Goal: Information Seeking & Learning: Learn about a topic

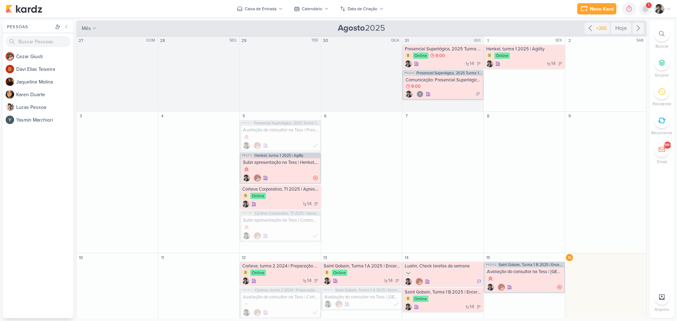
click at [646, 9] on icon at bounding box center [645, 9] width 6 height 6
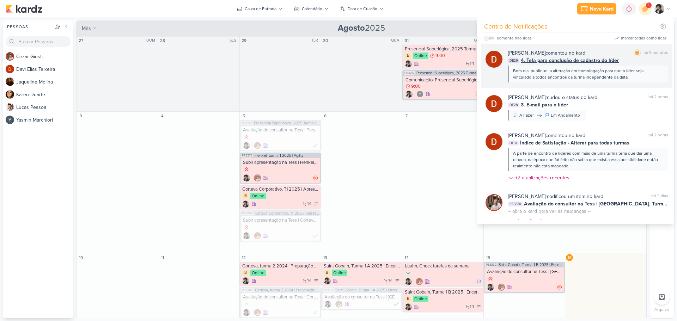
click at [545, 59] on span "4. Tela para conclusão de cadastro do líder" at bounding box center [570, 60] width 98 height 7
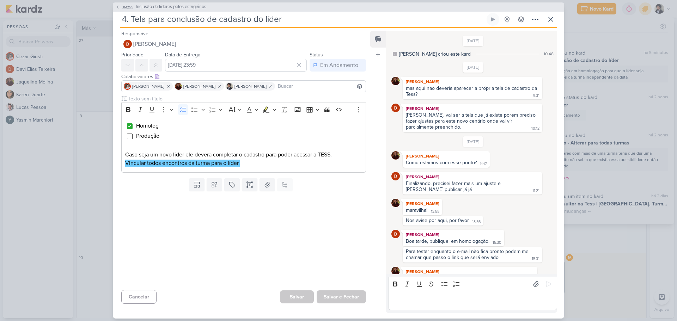
scroll to position [225, 0]
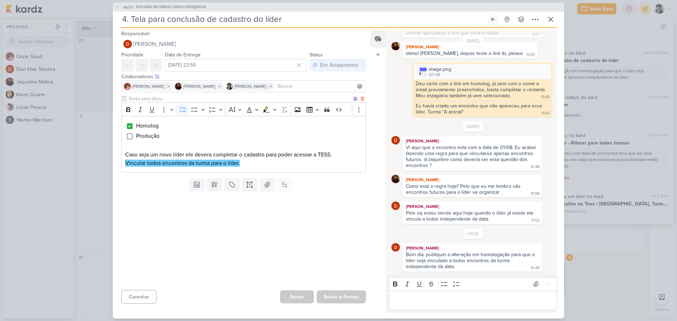
click at [241, 162] on p "Vincular todos encontros da turma para o líder." at bounding box center [243, 163] width 237 height 8
click at [230, 162] on mark "Vincular todos encontros da turma para o líder." at bounding box center [182, 163] width 115 height 7
click at [159, 183] on div "Templates Campos Personalizados Marcadores Caixa De Texto Anexo Este kard já é …" at bounding box center [241, 185] width 256 height 18
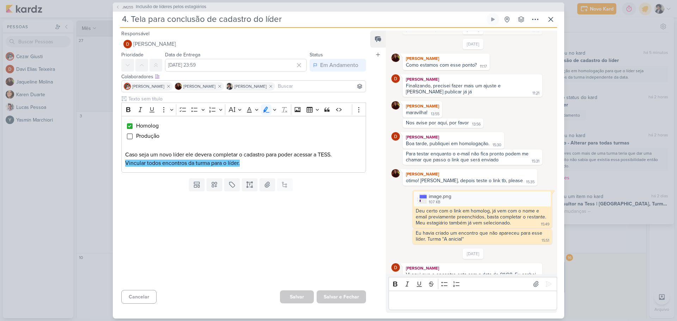
scroll to position [84, 0]
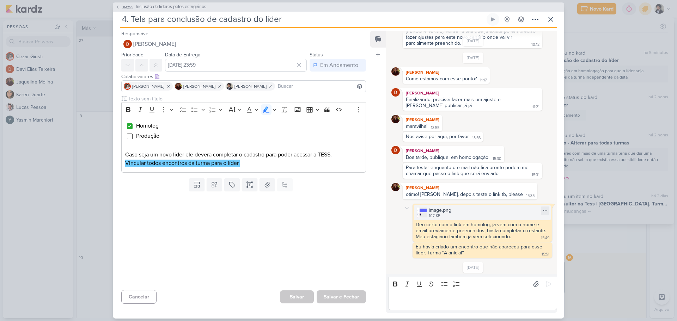
click at [468, 220] on div "image.png 107 KB" at bounding box center [482, 212] width 137 height 15
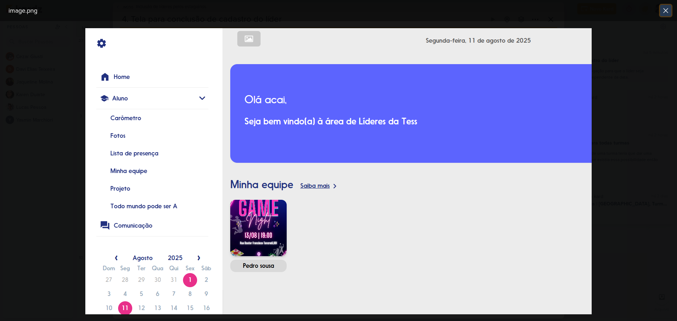
click at [665, 11] on icon at bounding box center [666, 10] width 8 height 8
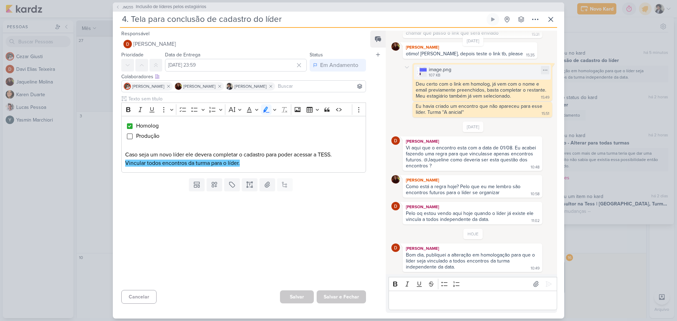
scroll to position [225, 0]
click at [480, 68] on div "image.png 107 KB" at bounding box center [482, 71] width 137 height 15
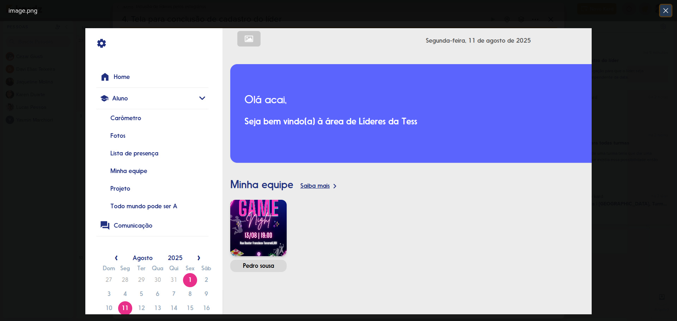
click at [664, 10] on icon at bounding box center [666, 10] width 8 height 8
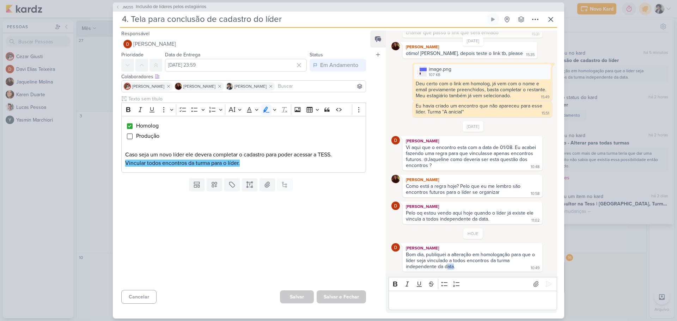
click at [453, 266] on div "Bom dia, publiquei a alteração em homologação para que o líder seja vinculado a…" at bounding box center [471, 261] width 130 height 18
click at [456, 266] on div "Bom dia, publiquei a alteração em homologação para que o líder seja vinculado a…" at bounding box center [472, 261] width 137 height 19
click at [248, 161] on p "Vincular todos encontros da turma para o líder." at bounding box center [243, 163] width 237 height 8
click at [158, 182] on div "Templates Campos Personalizados Marcadores Caixa De Texto Anexo Este kard já é …" at bounding box center [241, 185] width 256 height 18
click at [459, 268] on div "Bom dia, publiquei a alteração em homologação para que o líder seja vinculado a…" at bounding box center [472, 261] width 137 height 19
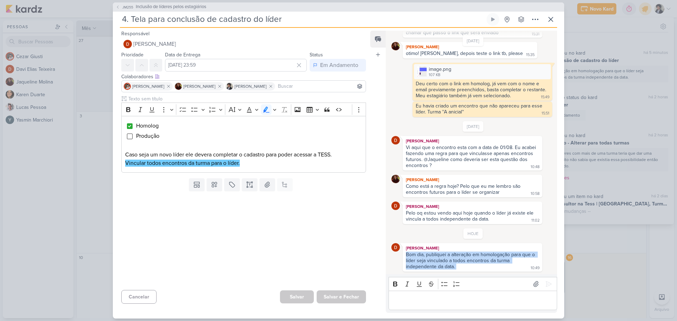
drag, startPoint x: 458, startPoint y: 268, endPoint x: 396, endPoint y: 254, distance: 63.0
click at [396, 254] on div "[PERSON_NAME] Bom dia, publiquei a alteração em homologação para que o líder se…" at bounding box center [473, 257] width 164 height 29
click at [424, 256] on div "Bom dia, publiquei a alteração em homologação para que o líder seja vinculado a…" at bounding box center [471, 261] width 130 height 18
click at [431, 255] on div "Bom dia, publiquei a alteração em homologação para que o líder seja vinculado a…" at bounding box center [471, 261] width 130 height 18
click at [444, 304] on p "Editor editing area: main" at bounding box center [472, 300] width 161 height 8
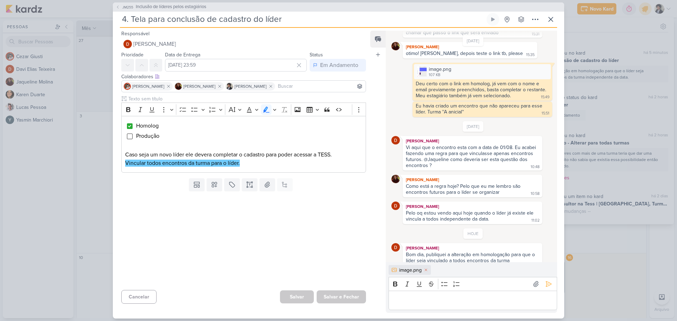
scroll to position [237, 0]
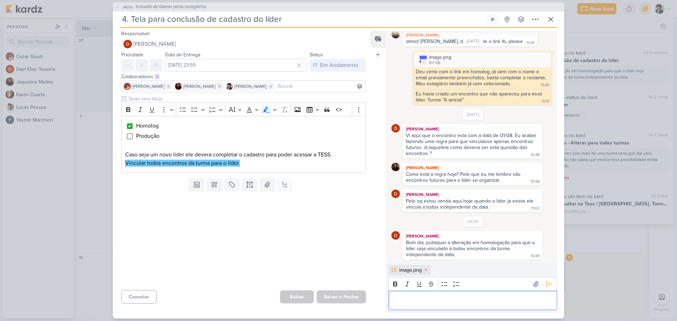
click at [453, 299] on p "Editor editing area: main" at bounding box center [472, 300] width 161 height 8
click at [547, 283] on icon at bounding box center [548, 284] width 7 height 7
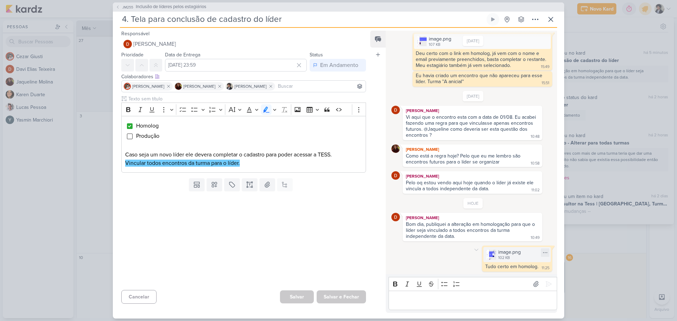
click at [504, 257] on div "102 KB" at bounding box center [509, 258] width 23 height 6
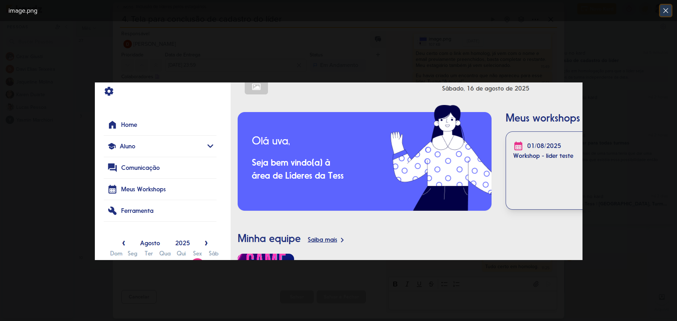
click at [664, 10] on icon at bounding box center [666, 10] width 8 height 8
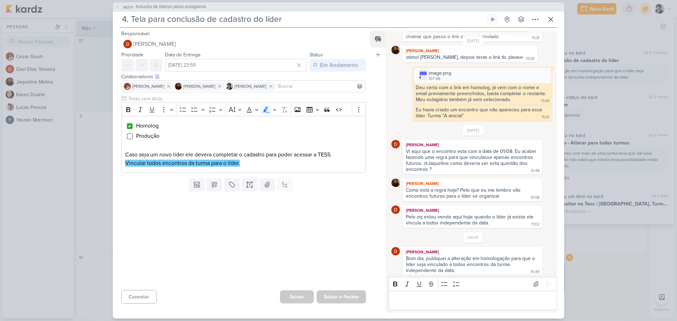
scroll to position [185, 0]
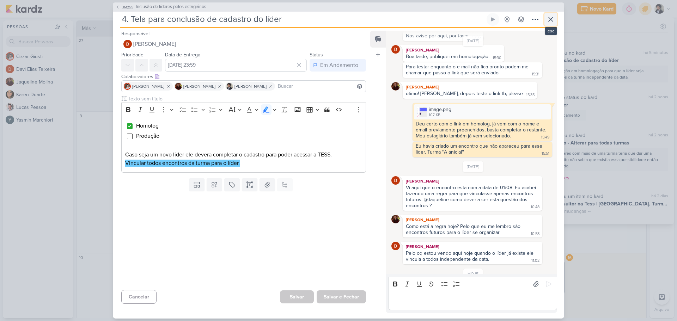
click at [552, 19] on icon at bounding box center [551, 19] width 8 height 8
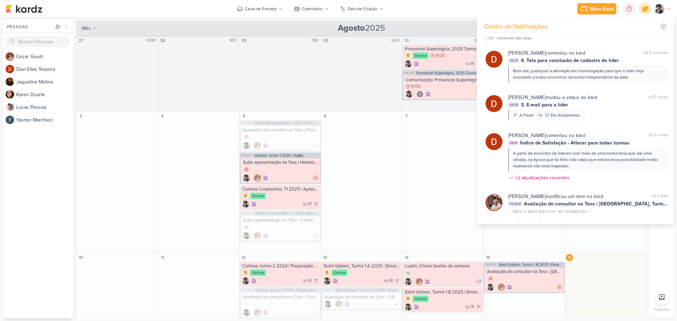
click at [644, 8] on icon at bounding box center [645, 9] width 8 height 8
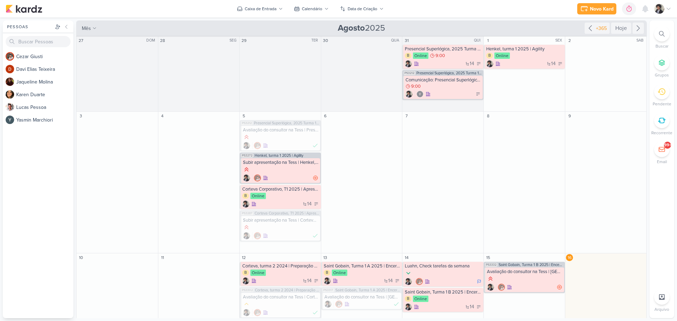
click at [542, 10] on div "Novo Kard Ctrl + k 0h0m Sessão desligada... Hoje 0h0m Semana 0h0m Mês 0h0m" at bounding box center [339, 9] width 666 height 18
